Goal: Task Accomplishment & Management: Complete application form

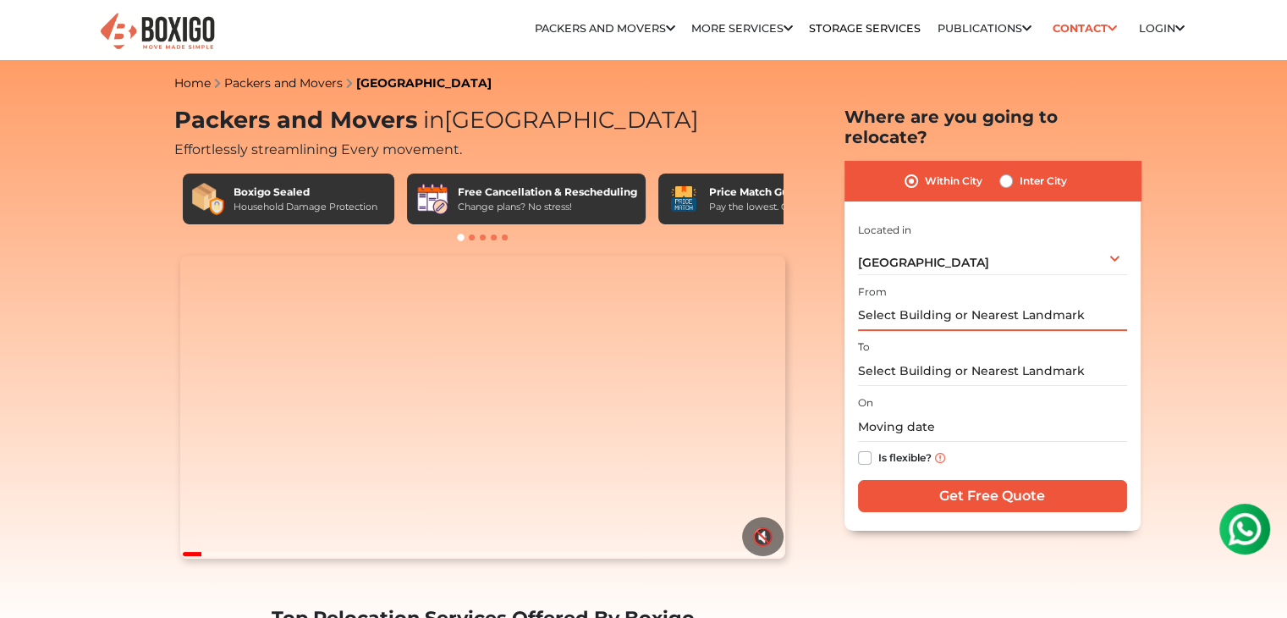
click at [917, 301] on input "text" at bounding box center [992, 316] width 269 height 30
click at [911, 302] on input "text" at bounding box center [992, 316] width 269 height 30
type input "h"
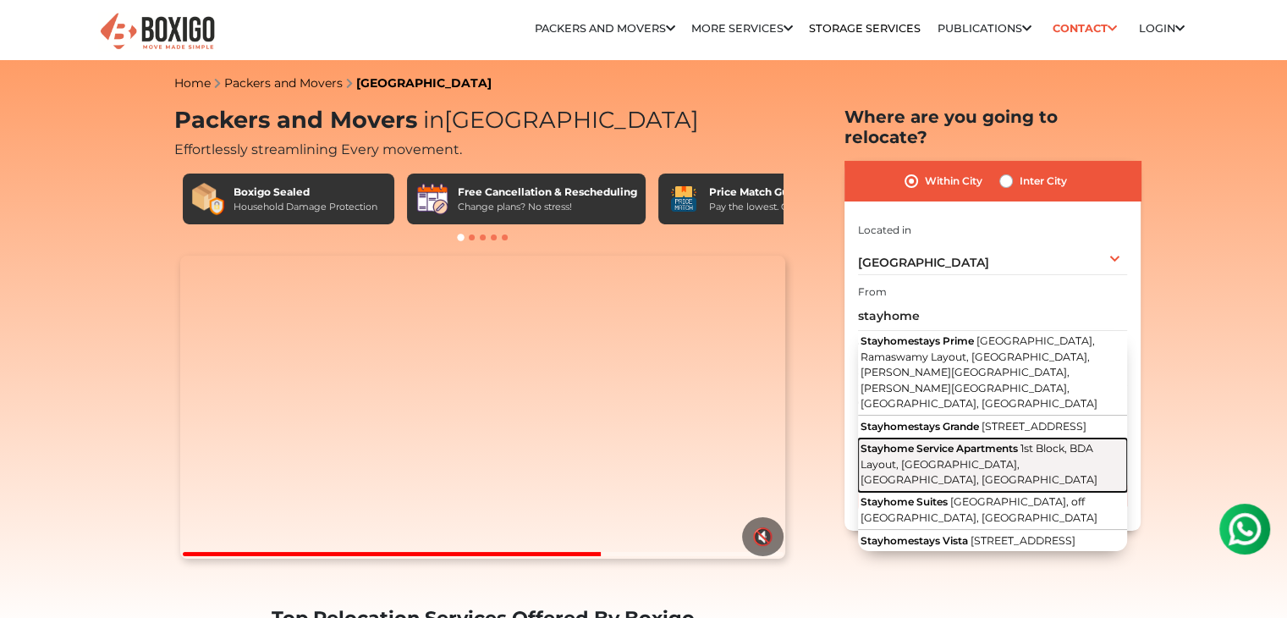
click at [955, 442] on span "1st Block, BDA Layout, [GEOGRAPHIC_DATA], [GEOGRAPHIC_DATA], [GEOGRAPHIC_DATA]" at bounding box center [979, 464] width 237 height 44
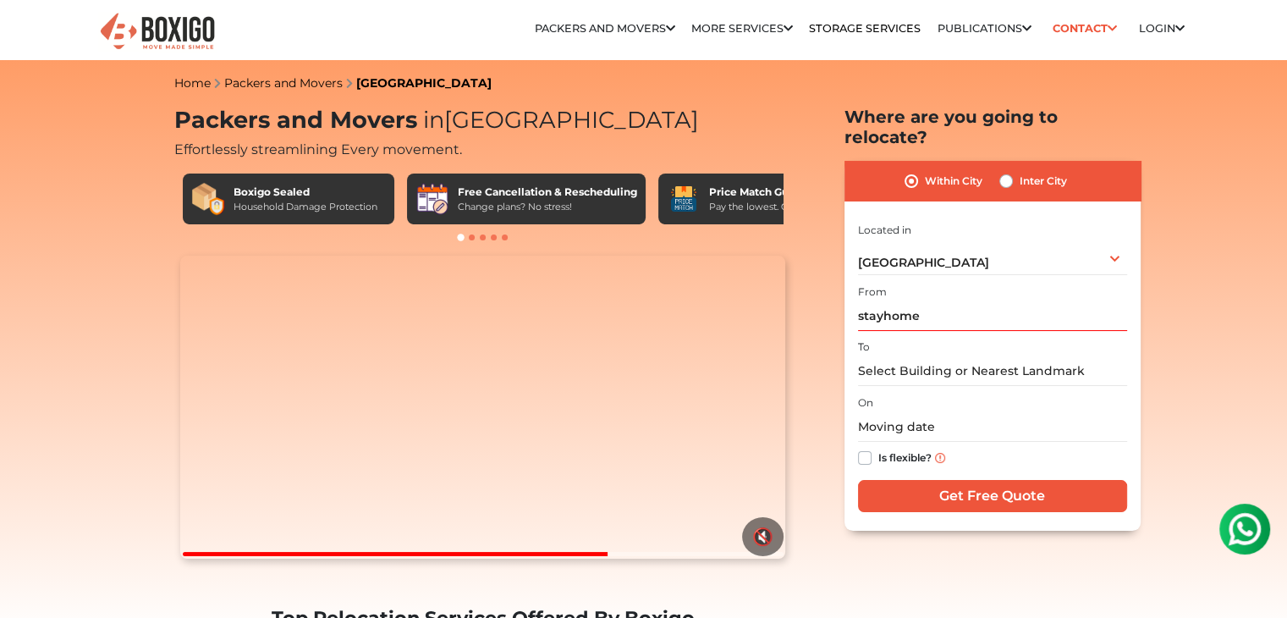
type input "Stayhome Service Apartments, [GEOGRAPHIC_DATA], [GEOGRAPHIC_DATA], [GEOGRAPHIC_…"
click at [921, 356] on input "text" at bounding box center [992, 371] width 269 height 30
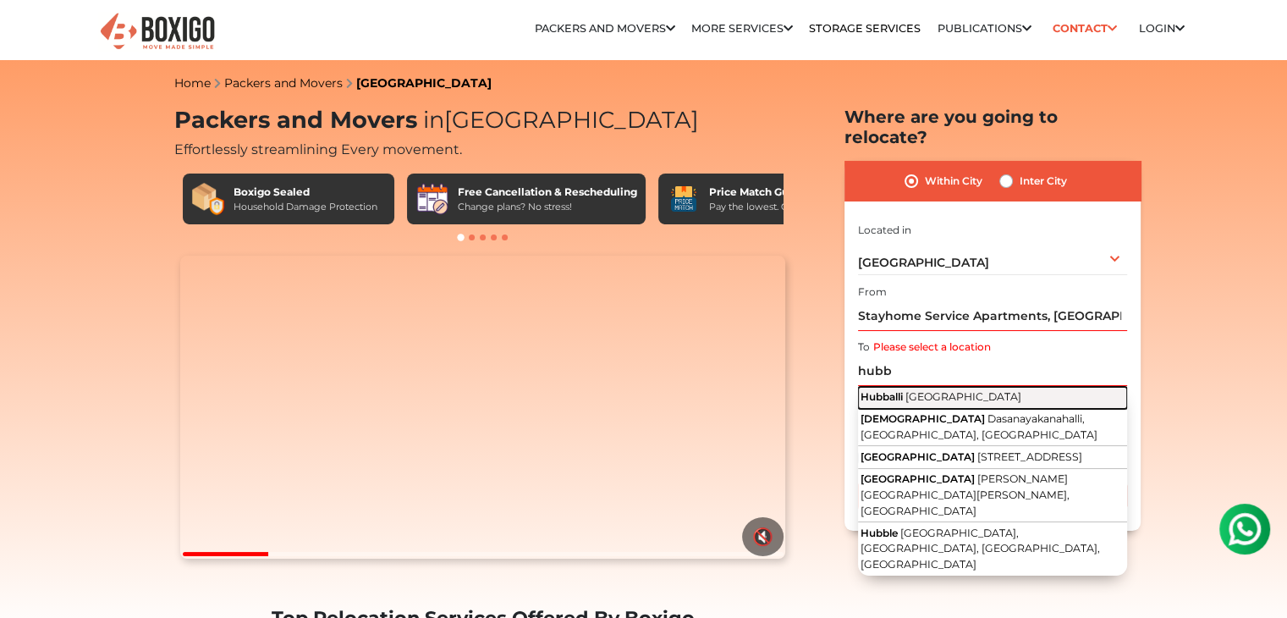
click at [944, 390] on span "[GEOGRAPHIC_DATA]" at bounding box center [963, 396] width 116 height 13
type input "Hubballi, [GEOGRAPHIC_DATA]"
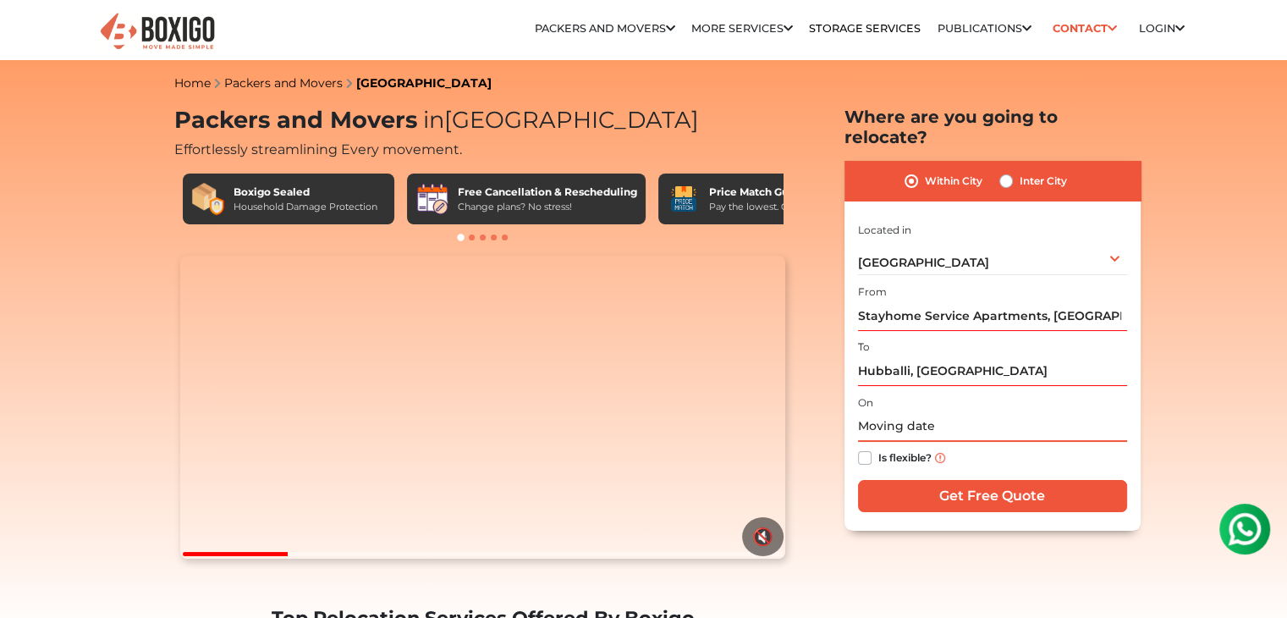
click at [901, 413] on input "text" at bounding box center [992, 427] width 269 height 30
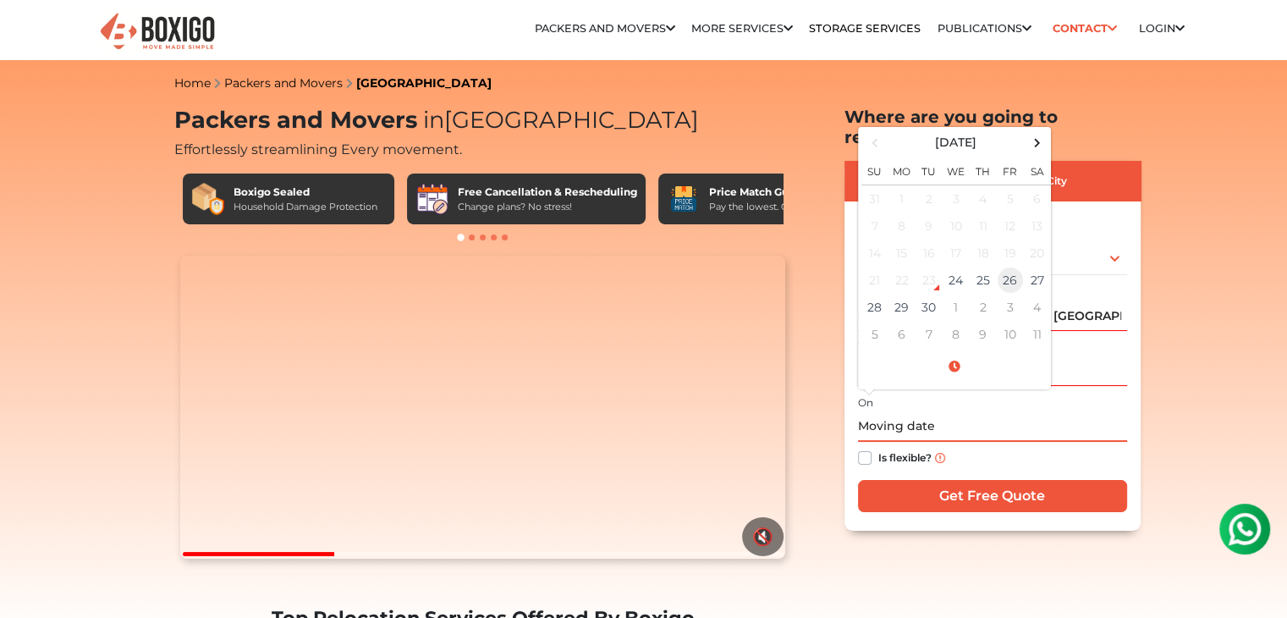
click at [1010, 267] on td "26" at bounding box center [1010, 280] width 27 height 27
type input "[DATE] 12:00 AM"
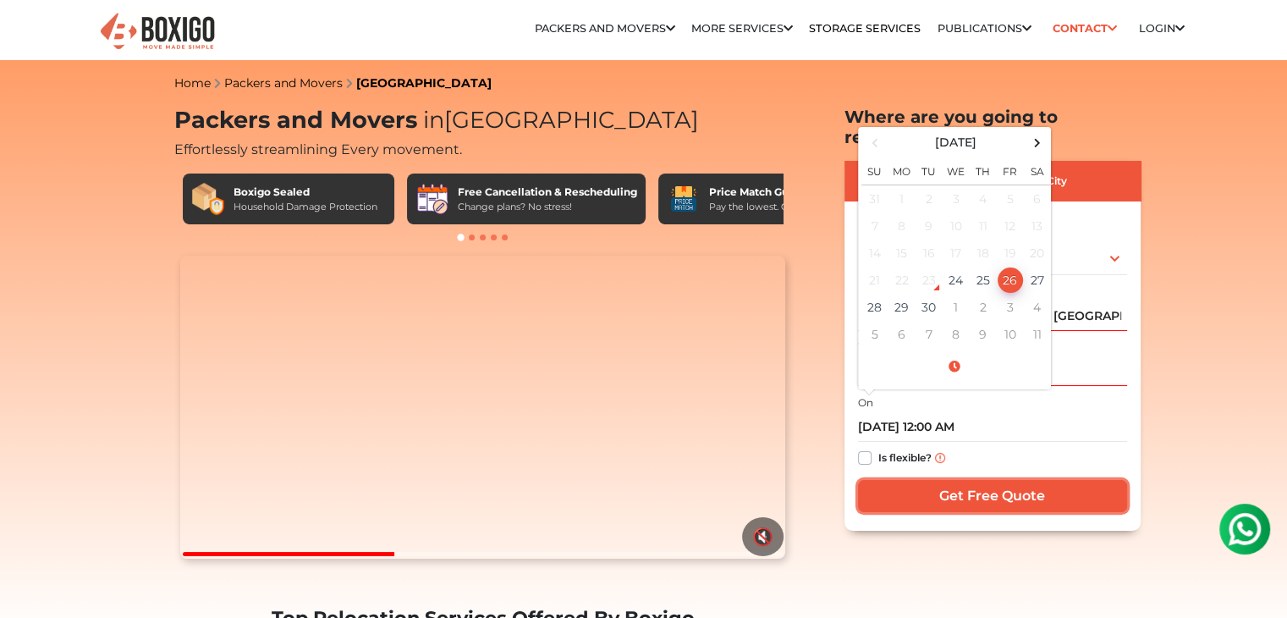
click at [904, 480] on input "Get Free Quote" at bounding box center [992, 496] width 269 height 32
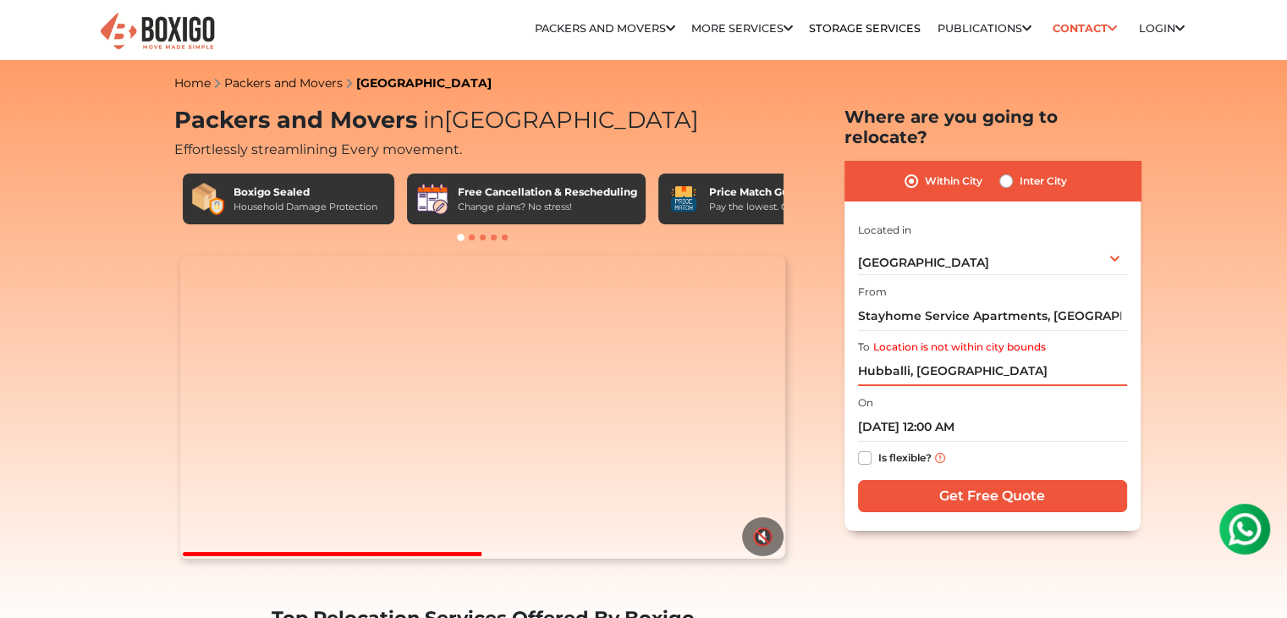
drag, startPoint x: 999, startPoint y: 349, endPoint x: 835, endPoint y: 354, distance: 163.4
click at [835, 354] on section "Packers and Movers in [GEOGRAPHIC_DATA] Effortlessly streamlining Every movemen…" at bounding box center [965, 319] width 296 height 424
click at [922, 339] on label "Location is not within city bounds" at bounding box center [959, 346] width 173 height 15
click at [922, 356] on input "Hubballi, [GEOGRAPHIC_DATA]" at bounding box center [992, 371] width 269 height 30
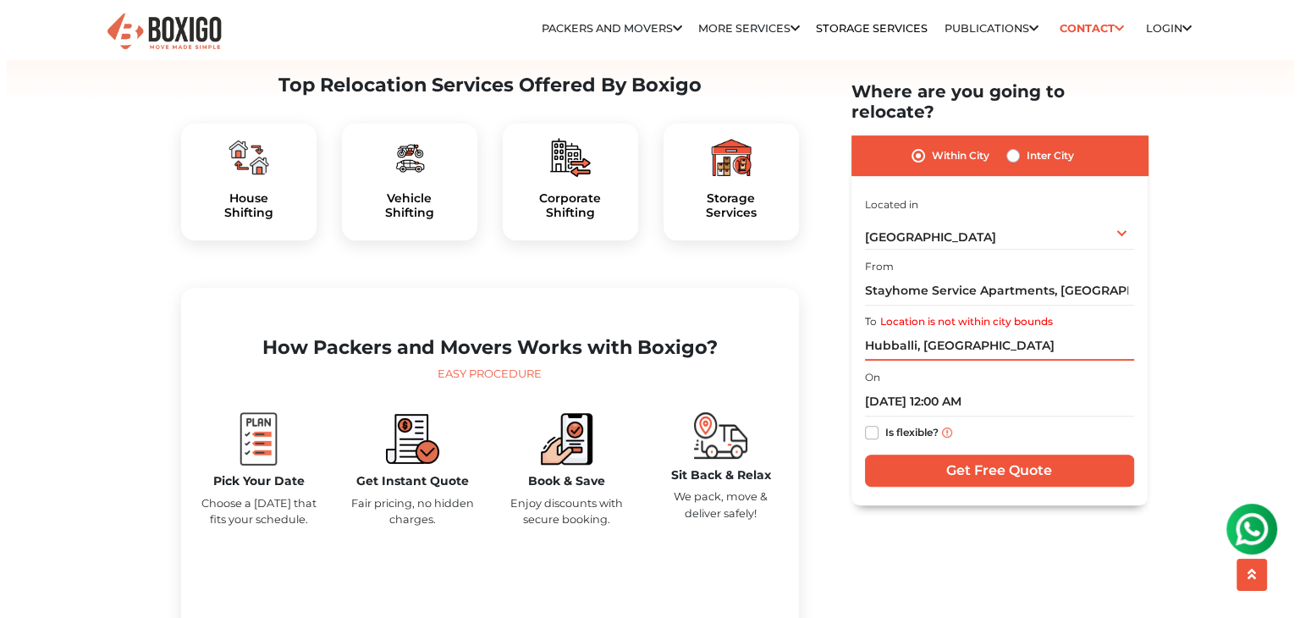
scroll to position [592, 0]
